Goal: Task Accomplishment & Management: Complete application form

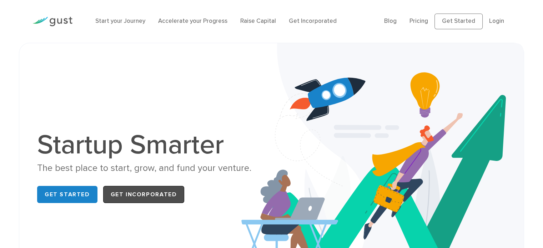
click at [139, 194] on link "Get Incorporated" at bounding box center [143, 194] width 81 height 17
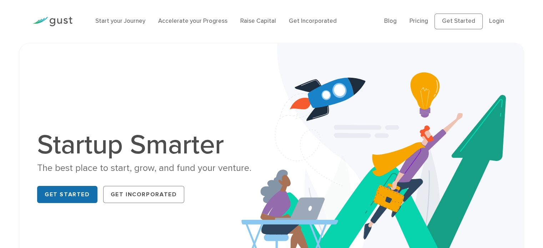
click at [88, 192] on link "Get Started" at bounding box center [67, 194] width 60 height 17
click at [258, 20] on link "Raise Capital" at bounding box center [258, 20] width 36 height 7
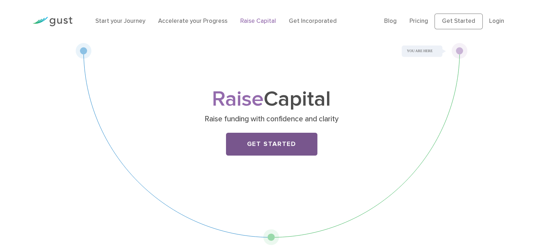
click at [271, 147] on link "Get Started" at bounding box center [271, 144] width 91 height 23
